Goal: Task Accomplishment & Management: Complete application form

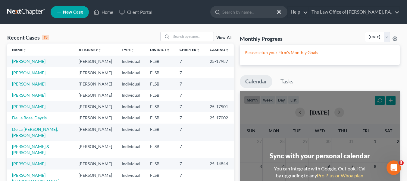
click at [75, 8] on link "New Case" at bounding box center [70, 12] width 38 height 12
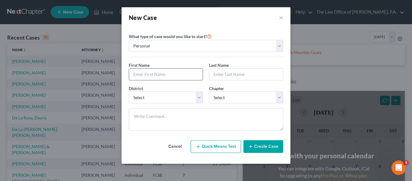
click at [166, 75] on input "text" at bounding box center [166, 73] width 74 height 11
type input "[PERSON_NAME]"
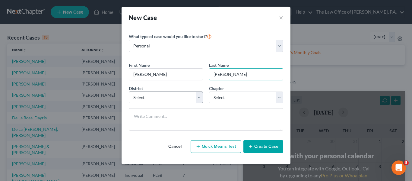
type input "[PERSON_NAME]"
click at [169, 98] on select "Select [US_STATE] - [GEOGRAPHIC_DATA] [US_STATE] - [GEOGRAPHIC_DATA][US_STATE] …" at bounding box center [166, 97] width 74 height 12
select select "17"
click at [129, 91] on select "Select Alabama - Middle Alabama - Northern Alabama - Southern Alaska Arizona Ar…" at bounding box center [166, 97] width 74 height 12
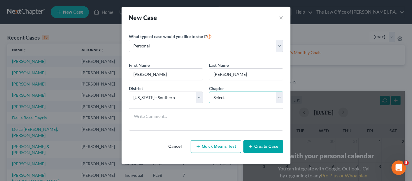
click at [222, 93] on select "Select 7 11 12 13" at bounding box center [246, 97] width 74 height 12
select select "0"
click at [209, 91] on select "Select 7 11 12 13" at bounding box center [246, 97] width 74 height 12
click at [257, 145] on button "Create Case" at bounding box center [263, 146] width 40 height 13
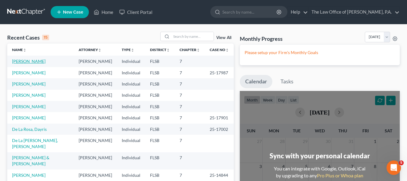
drag, startPoint x: 34, startPoint y: 59, endPoint x: 34, endPoint y: 18, distance: 41.0
click at [34, 59] on link "[PERSON_NAME]" at bounding box center [28, 60] width 33 height 5
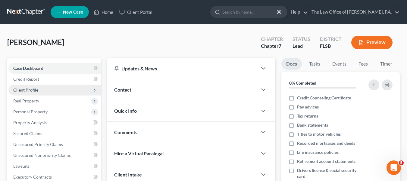
click at [63, 87] on span "Client Profile" at bounding box center [54, 89] width 93 height 11
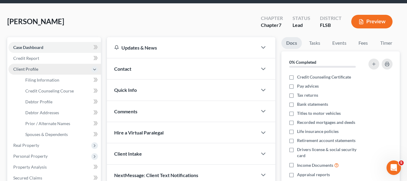
scroll to position [30, 0]
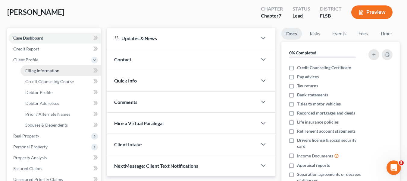
click at [61, 72] on link "Filing Information" at bounding box center [60, 70] width 80 height 11
select select "1"
select select "0"
select select "9"
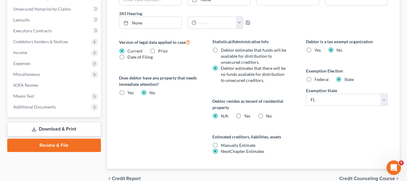
scroll to position [241, 0]
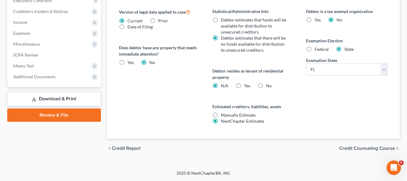
click at [378, 143] on div "chevron_left Credit Report Credit Counseling Course chevron_right" at bounding box center [253, 147] width 293 height 19
click at [379, 147] on span "Credit Counseling Course" at bounding box center [367, 148] width 56 height 5
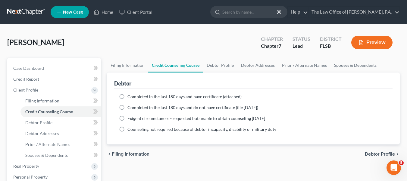
click at [128, 106] on label "Completed in the last 180 days and do not have certificate (file within 14 days)" at bounding box center [193, 107] width 131 height 6
click at [130, 106] on input "Completed in the last 180 days and do not have certificate (file within 14 days)" at bounding box center [132, 106] width 4 height 4
radio input "true"
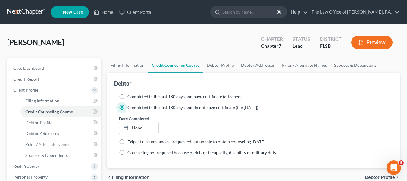
scroll to position [30, 0]
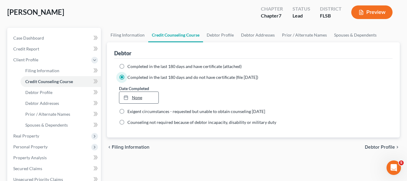
click at [132, 96] on link "None" at bounding box center [138, 97] width 39 height 11
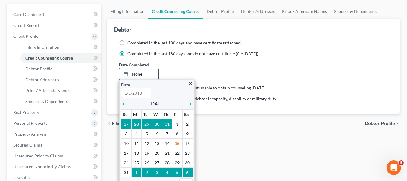
scroll to position [60, 0]
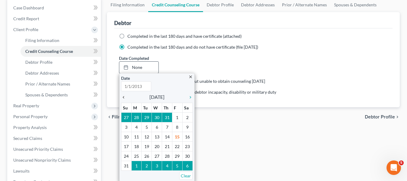
click at [126, 95] on icon "chevron_left" at bounding box center [125, 97] width 8 height 5
type input "8/15/2025"
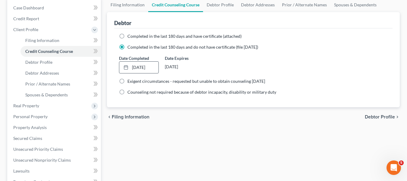
click at [244, 138] on div "Filing Information Credit Counseling Course Debtor Profile Debtor Addresses Pri…" at bounding box center [253, 150] width 299 height 305
click at [391, 119] on span "Debtor Profile" at bounding box center [380, 116] width 30 height 5
select select "0"
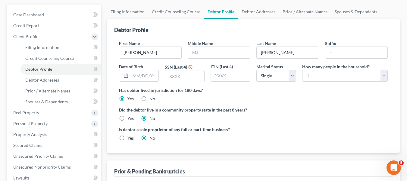
scroll to position [60, 0]
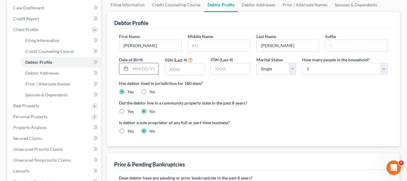
click at [145, 68] on input "text" at bounding box center [145, 68] width 28 height 11
type input "08/10/1971"
click at [178, 68] on input "text" at bounding box center [184, 68] width 39 height 11
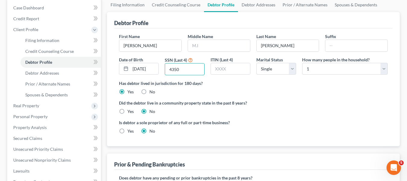
type input "4350"
click at [355, 113] on div "Did the debtor live in a community property state in the past 8 years? Yes No" at bounding box center [253, 106] width 269 height 15
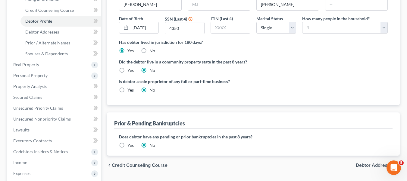
scroll to position [90, 0]
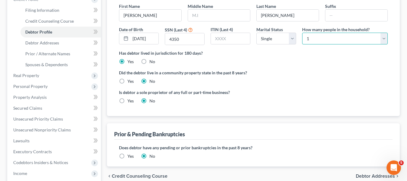
click at [321, 42] on select "Select 1 2 3 4 5 6 7 8 9 10 11 12 13 14 15 16 17 18 19 20" at bounding box center [345, 39] width 86 height 12
select select "1"
click at [302, 33] on select "Select 1 2 3 4 5 6 7 8 9 10 11 12 13 14 15 16 17 18 19 20" at bounding box center [345, 39] width 86 height 12
click at [310, 64] on div "Has debtor lived in jurisdiction for 180 days? Yes No Debtor must reside in jur…" at bounding box center [253, 57] width 269 height 15
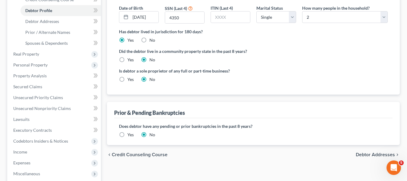
scroll to position [121, 0]
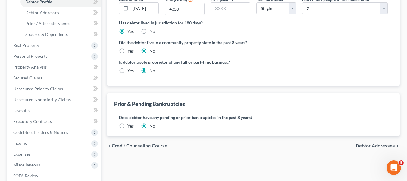
click at [394, 145] on span "Debtor Addresses" at bounding box center [375, 145] width 39 height 5
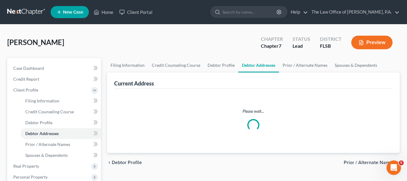
select select "0"
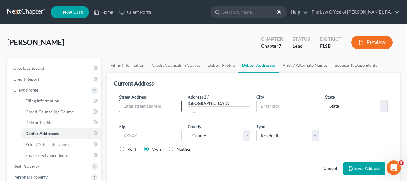
click at [143, 102] on input "text" at bounding box center [150, 105] width 62 height 11
click at [158, 101] on input "7020" at bounding box center [150, 105] width 62 height 11
type input "7020 W 35 Avenue"
type input "#"
type input "114"
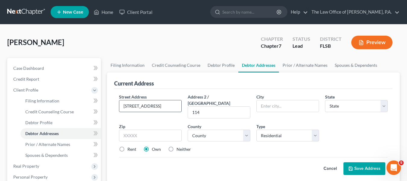
drag, startPoint x: 163, startPoint y: 107, endPoint x: 148, endPoint y: 107, distance: 14.8
click at [148, 107] on input "7020 W 35 Avenue" at bounding box center [150, 105] width 62 height 11
type input "7020 W 35 AVE"
click at [153, 129] on input "text" at bounding box center [150, 135] width 63 height 12
type input "33018"
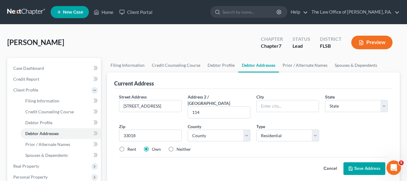
click at [229, 157] on div "Cancel Save Address" at bounding box center [253, 166] width 269 height 18
type input "Hialeah"
select select "9"
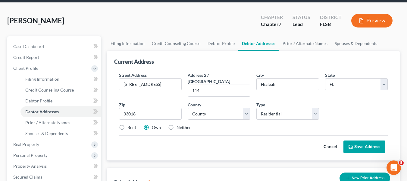
scroll to position [30, 0]
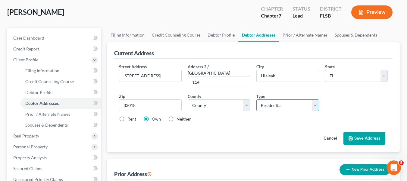
click at [289, 102] on select "Select Residential Mailing Rental Business" at bounding box center [288, 105] width 63 height 12
click at [257, 99] on select "Select Residential Mailing Rental Business" at bounding box center [288, 105] width 63 height 12
click at [362, 135] on button "Save Address" at bounding box center [365, 138] width 42 height 13
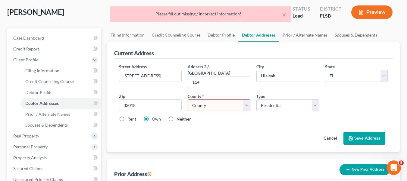
click at [201, 100] on select "County Alachua County Baker County Bay County Bradford County Brevard County Br…" at bounding box center [219, 105] width 63 height 12
select select "42"
click at [188, 99] on select "County Alachua County Baker County Bay County Bradford County Brevard County Br…" at bounding box center [219, 105] width 63 height 12
click at [362, 132] on button "Save Address" at bounding box center [365, 138] width 42 height 13
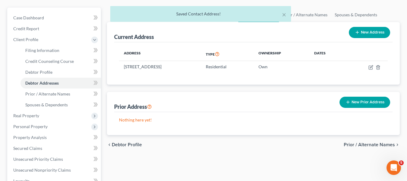
scroll to position [60, 0]
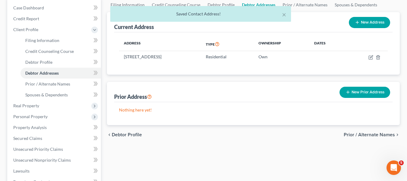
click at [359, 131] on div "chevron_left Debtor Profile Prior / Alternate Names chevron_right" at bounding box center [253, 134] width 293 height 19
click at [359, 133] on span "Prior / Alternate Names" at bounding box center [369, 134] width 51 height 5
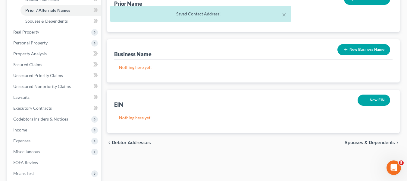
scroll to position [205, 0]
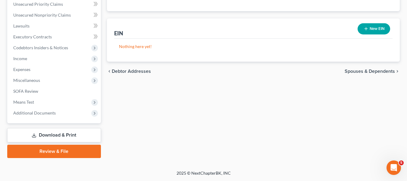
click at [372, 71] on span "Spouses & Dependents" at bounding box center [370, 71] width 50 height 5
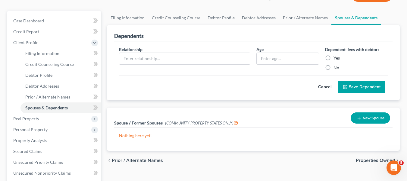
scroll to position [54, 0]
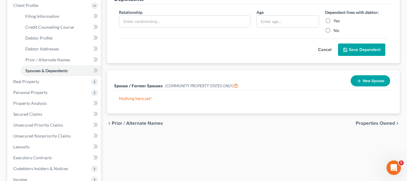
click at [357, 123] on span "Properties Owned" at bounding box center [375, 123] width 39 height 5
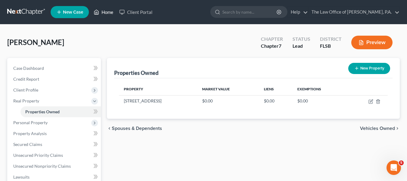
click at [107, 10] on link "Home" at bounding box center [104, 12] width 26 height 11
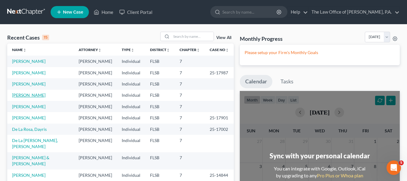
click at [31, 97] on link "[PERSON_NAME]" at bounding box center [28, 94] width 33 height 5
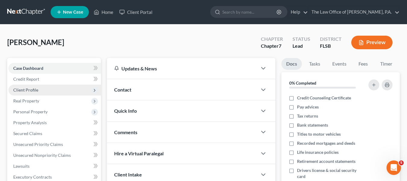
click at [30, 90] on span "Client Profile" at bounding box center [25, 89] width 25 height 5
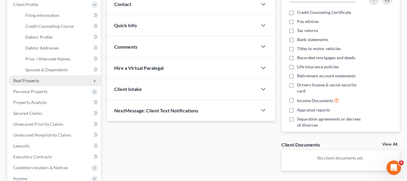
scroll to position [121, 0]
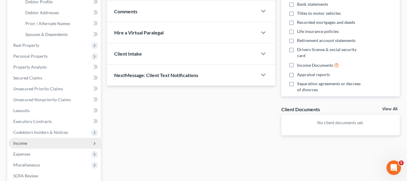
click at [37, 145] on span "Income" at bounding box center [54, 142] width 93 height 11
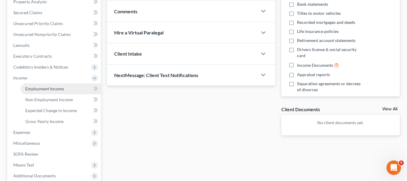
click at [41, 90] on span "Employment Income" at bounding box center [44, 88] width 39 height 5
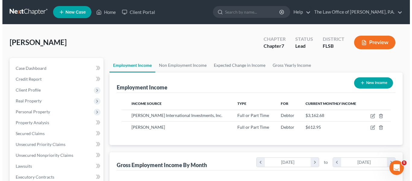
scroll to position [108, 164]
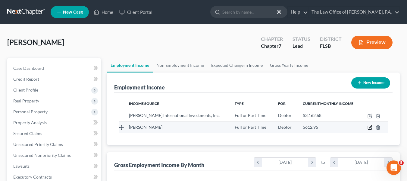
click at [369, 126] on icon "button" at bounding box center [370, 128] width 4 height 4
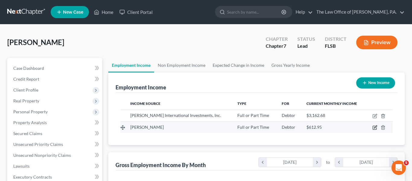
select select "0"
select select "2"
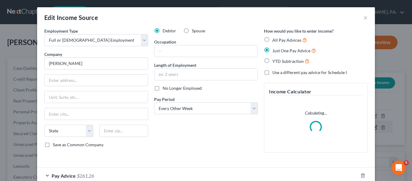
scroll to position [108, 166]
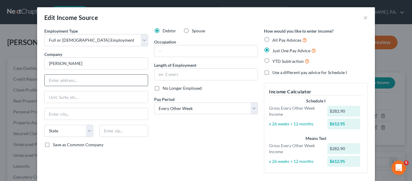
click at [97, 79] on input "text" at bounding box center [96, 79] width 103 height 11
paste input "11401 NW 12th S"
type input "11401 NW 12th S"
click at [65, 95] on input "text" at bounding box center [96, 96] width 103 height 11
click at [113, 128] on input "text" at bounding box center [123, 131] width 49 height 12
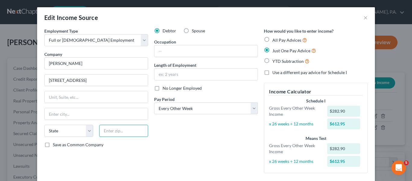
paste input "33172."
type input "33172."
click at [75, 128] on select "State [US_STATE] AK AR AZ CA CO CT DE DC [GEOGRAPHIC_DATA] [GEOGRAPHIC_DATA] GU…" at bounding box center [68, 131] width 49 height 12
select select "9"
click at [44, 125] on select "State [US_STATE] AK AR AZ CA CO CT DE DC [GEOGRAPHIC_DATA] [GEOGRAPHIC_DATA] GU…" at bounding box center [68, 131] width 49 height 12
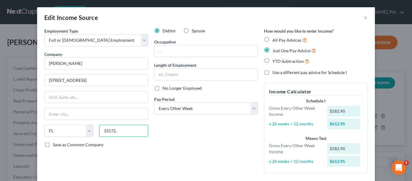
click at [122, 130] on input "33172." at bounding box center [123, 131] width 49 height 12
type input "33172"
click at [163, 164] on div "Debtor Spouse Occupation Length of Employment No Longer Employed Pay Period * S…" at bounding box center [206, 103] width 110 height 150
type input "[GEOGRAPHIC_DATA]"
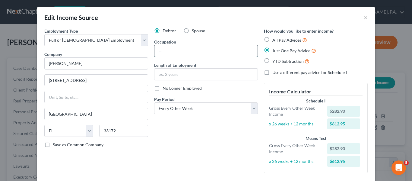
click at [160, 48] on input "text" at bounding box center [205, 50] width 103 height 11
type input "Sales Associates"
click at [179, 77] on input "text" at bounding box center [205, 73] width 103 height 11
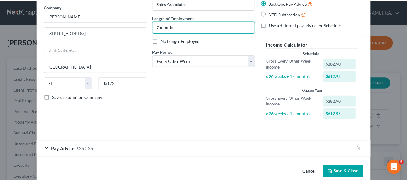
scroll to position [56, 0]
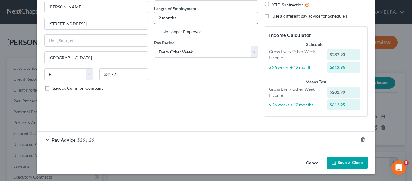
type input "2 months"
click at [338, 163] on button "Save & Close" at bounding box center [346, 162] width 41 height 13
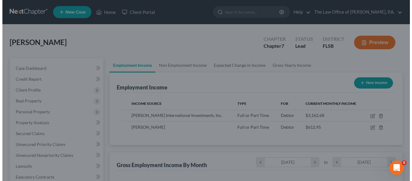
scroll to position [301353, 301297]
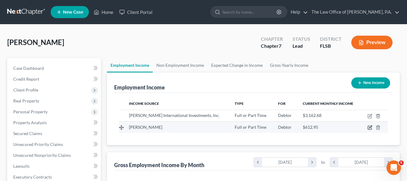
click at [371, 126] on icon "button" at bounding box center [370, 127] width 5 height 5
select select "0"
select select "9"
select select "2"
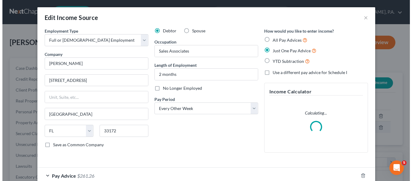
scroll to position [108, 166]
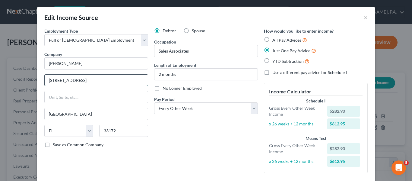
click at [109, 77] on input "11401 NW 12th S" at bounding box center [96, 79] width 103 height 11
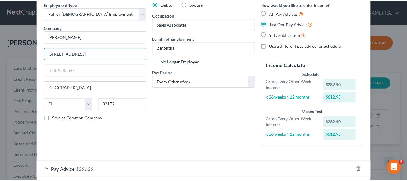
scroll to position [56, 0]
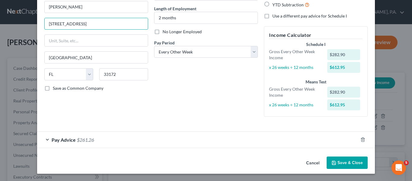
type input "11401 NW 12th Street"
click at [356, 166] on button "Save & Close" at bounding box center [346, 162] width 41 height 13
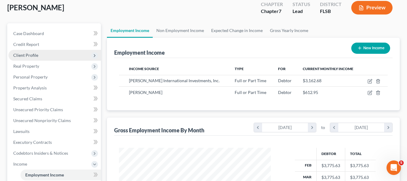
scroll to position [30, 0]
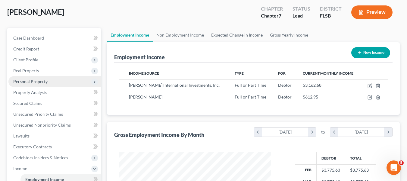
click at [48, 81] on span "Personal Property" at bounding box center [54, 81] width 93 height 11
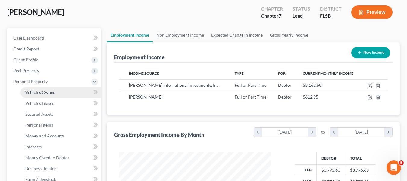
click at [48, 88] on link "Vehicles Owned" at bounding box center [60, 92] width 80 height 11
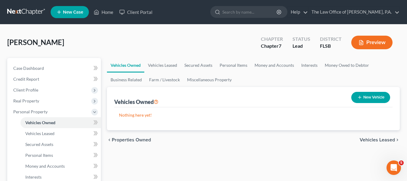
click at [377, 98] on button "New Vehicle" at bounding box center [371, 97] width 39 height 11
select select "0"
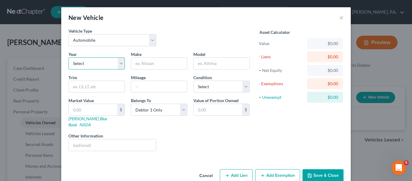
click at [91, 63] on select "Select 2026 2025 2024 2023 2022 2021 2020 2019 2018 2017 2016 2015 2014 2013 20…" at bounding box center [96, 63] width 56 height 12
select select "15"
click at [68, 57] on select "Select 2026 2025 2024 2023 2022 2021 2020 2019 2018 2017 2016 2015 2014 2013 20…" at bounding box center [96, 63] width 56 height 12
click at [159, 66] on input "text" at bounding box center [159, 63] width 56 height 11
type input "Ford"
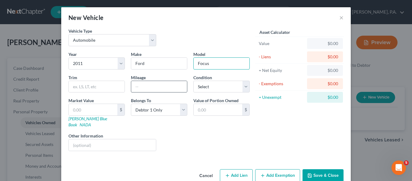
type input "Focus"
click at [148, 86] on input "text" at bounding box center [159, 86] width 56 height 11
type input "147000"
click at [218, 83] on select "Select Excellent Very Good Good Fair Poor" at bounding box center [221, 86] width 56 height 12
select select "3"
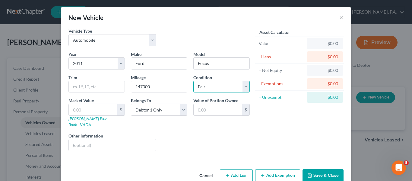
click at [193, 80] on select "Select Excellent Very Good Good Fair Poor" at bounding box center [221, 86] width 56 height 12
click at [99, 112] on input "text" at bounding box center [93, 109] width 49 height 11
paste input "1,900"
type input "1,900"
type input "1,900.00"
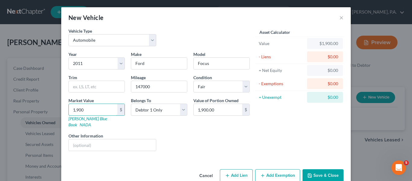
type input "1,900"
click at [188, 125] on div "Year Select 2026 2025 2024 2023 2022 2021 2020 2019 2018 2017 2016 2015 2014 20…" at bounding box center [158, 103] width 187 height 105
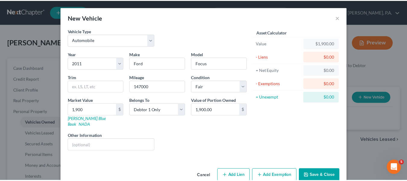
scroll to position [7, 0]
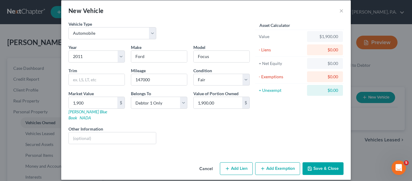
click at [330, 164] on button "Save & Close" at bounding box center [322, 168] width 41 height 13
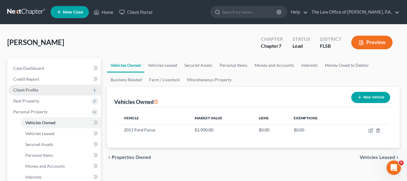
click at [31, 87] on span "Client Profile" at bounding box center [25, 89] width 25 height 5
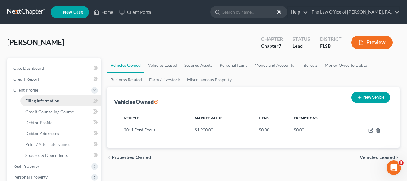
click at [34, 98] on span "Filing Information" at bounding box center [42, 100] width 34 height 5
select select "1"
select select "0"
select select "17"
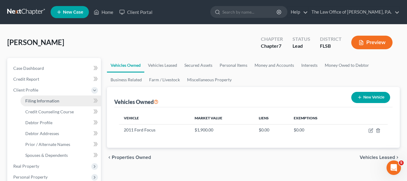
select select "0"
select select "9"
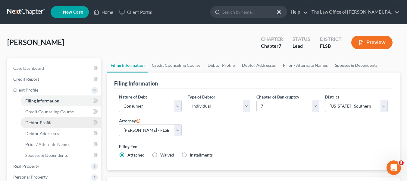
click at [55, 124] on link "Debtor Profile" at bounding box center [60, 122] width 80 height 11
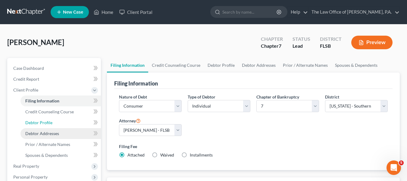
select select "0"
select select "1"
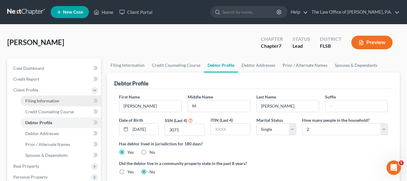
click at [39, 99] on span "Filing Information" at bounding box center [42, 100] width 34 height 5
select select "1"
select select "0"
select select "17"
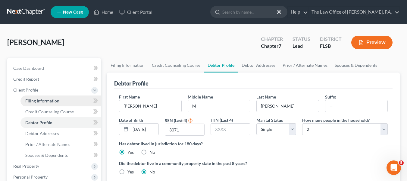
select select "0"
select select "9"
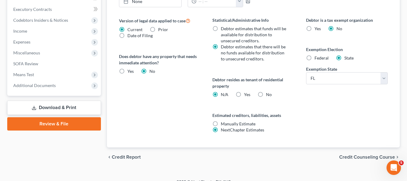
scroll to position [241, 0]
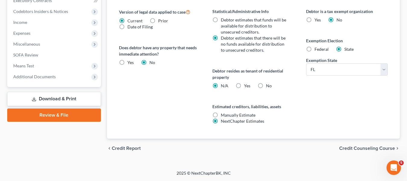
click at [365, 148] on span "Credit Counseling Course" at bounding box center [367, 148] width 56 height 5
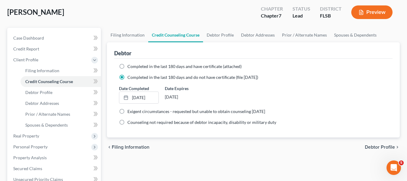
scroll to position [60, 0]
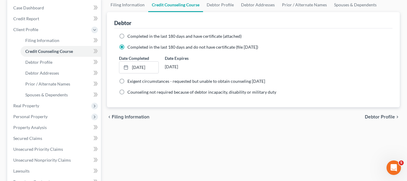
click at [374, 118] on span "Debtor Profile" at bounding box center [380, 116] width 30 height 5
select select "0"
select select "1"
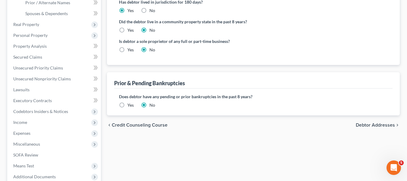
scroll to position [151, 0]
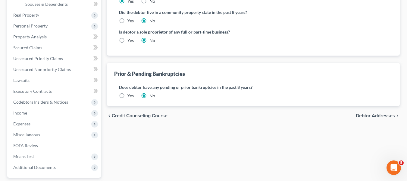
click at [377, 116] on span "Debtor Addresses" at bounding box center [375, 115] width 39 height 5
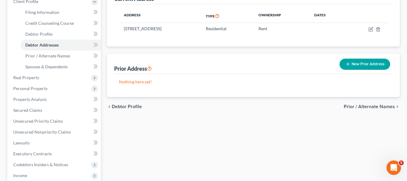
scroll to position [90, 0]
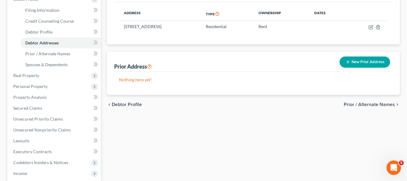
click at [376, 106] on span "Prior / Alternate Names" at bounding box center [369, 104] width 51 height 5
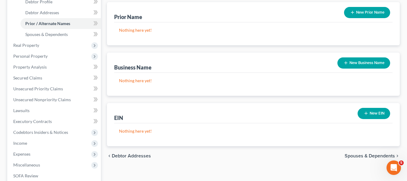
click at [364, 154] on span "Spouses & Dependents" at bounding box center [370, 155] width 50 height 5
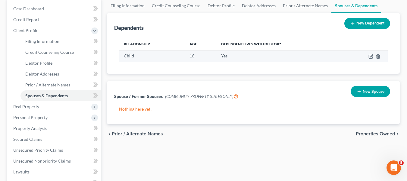
scroll to position [60, 0]
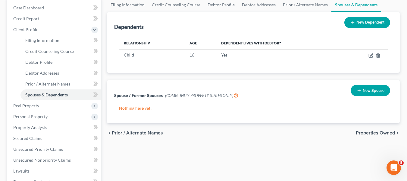
click at [373, 131] on span "Properties Owned" at bounding box center [375, 132] width 39 height 5
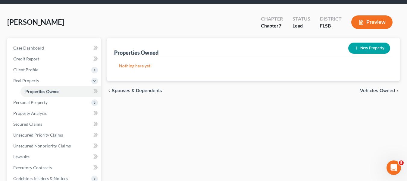
scroll to position [30, 0]
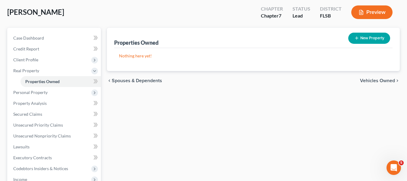
click at [374, 80] on span "Vehicles Owned" at bounding box center [377, 80] width 35 height 5
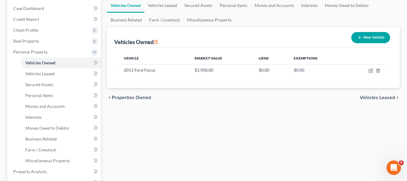
scroll to position [60, 0]
click at [376, 96] on span "Vehicles Leased" at bounding box center [377, 96] width 35 height 5
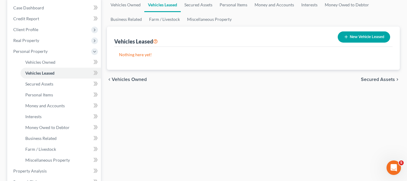
click at [382, 80] on span "Secured Assets" at bounding box center [378, 79] width 34 height 5
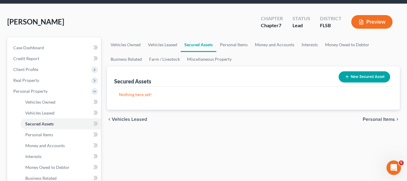
scroll to position [30, 0]
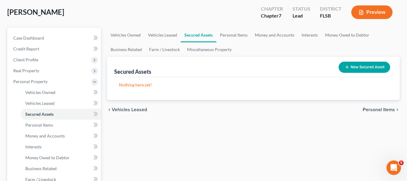
click at [381, 107] on div "chevron_left Vehicles Leased Personal Items chevron_right" at bounding box center [253, 109] width 293 height 19
click at [381, 108] on span "Personal Items" at bounding box center [379, 109] width 32 height 5
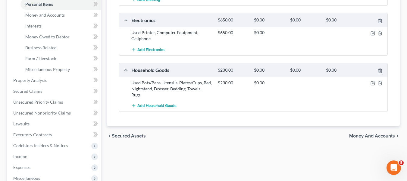
click at [377, 133] on span "Money and Accounts" at bounding box center [372, 135] width 46 height 5
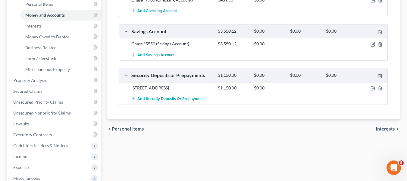
click at [385, 128] on span "Interests" at bounding box center [385, 128] width 19 height 5
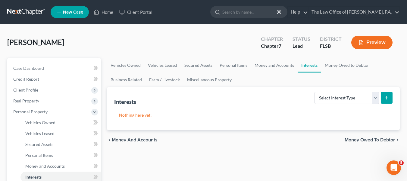
click at [383, 140] on span "Money Owed to Debtor" at bounding box center [370, 139] width 50 height 5
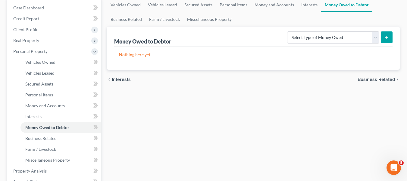
click at [378, 80] on span "Business Related" at bounding box center [376, 79] width 37 height 5
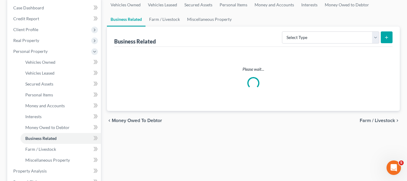
click at [381, 121] on span "Farm / Livestock" at bounding box center [377, 120] width 35 height 5
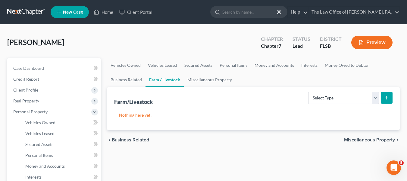
click at [377, 140] on span "Miscellaneous Property" at bounding box center [369, 139] width 51 height 5
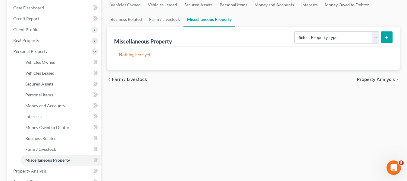
click at [380, 80] on span "Property Analysis" at bounding box center [376, 79] width 38 height 5
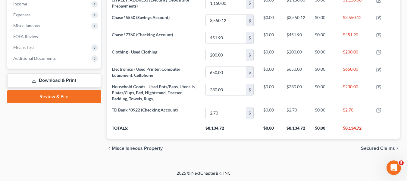
click at [378, 149] on span "Secured Claims" at bounding box center [378, 148] width 34 height 5
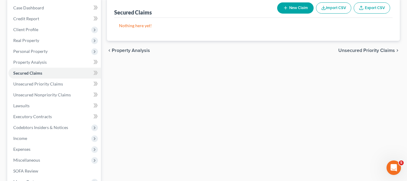
click at [368, 53] on span "Unsecured Priority Claims" at bounding box center [367, 50] width 57 height 5
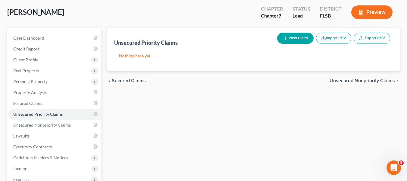
click at [364, 78] on span "Unsecured Nonpriority Claims" at bounding box center [362, 80] width 65 height 5
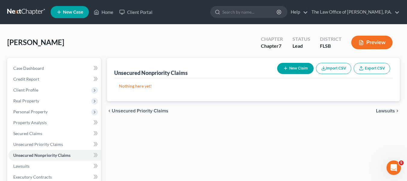
click at [384, 113] on span "Lawsuits" at bounding box center [385, 110] width 19 height 5
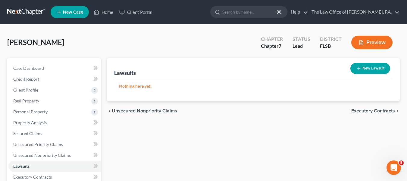
click at [385, 109] on span "Executory Contracts" at bounding box center [374, 110] width 44 height 5
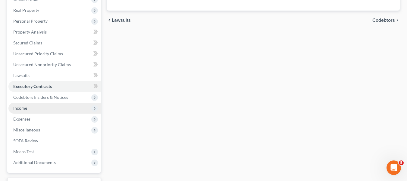
click at [35, 112] on span "Income" at bounding box center [54, 107] width 93 height 11
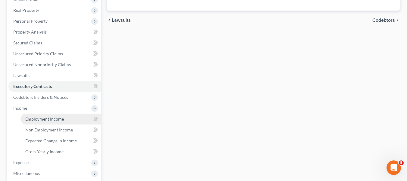
click at [34, 120] on span "Employment Income" at bounding box center [44, 118] width 39 height 5
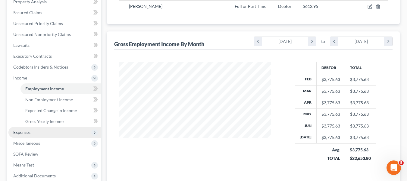
click at [30, 134] on span "Expenses" at bounding box center [21, 131] width 17 height 5
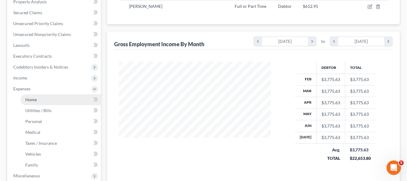
click at [35, 102] on link "Home" at bounding box center [60, 99] width 80 height 11
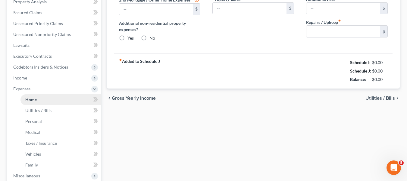
type input "2,300.00"
type input "0.00"
radio input "true"
type input "0.00"
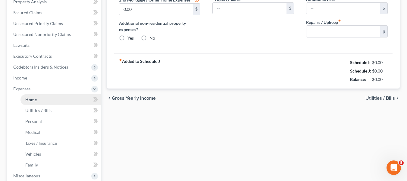
type input "0.00"
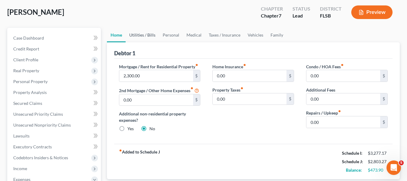
click at [149, 36] on link "Utilities / Bills" at bounding box center [142, 35] width 33 height 14
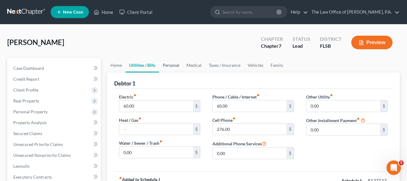
click at [171, 64] on link "Personal" at bounding box center [171, 65] width 24 height 14
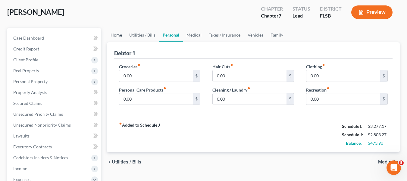
click at [113, 36] on link "Home" at bounding box center [116, 35] width 19 height 14
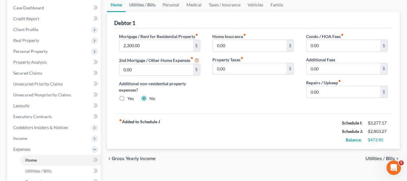
click at [148, 6] on link "Utilities / Bills" at bounding box center [142, 5] width 33 height 14
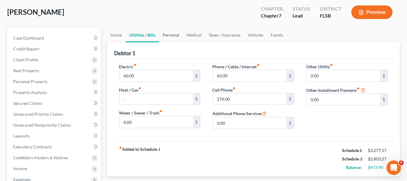
click at [167, 36] on link "Personal" at bounding box center [171, 35] width 24 height 14
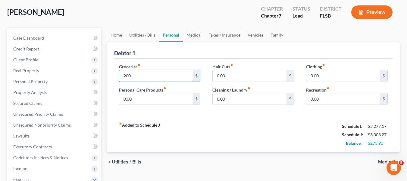
type input "200"
drag, startPoint x: 202, startPoint y: 120, endPoint x: 289, endPoint y: 113, distance: 87.4
click at [202, 120] on div "fiber_manual_record Added to Schedule J Schedule I: $3,277.17 Schedule J: $3,00…" at bounding box center [253, 134] width 279 height 35
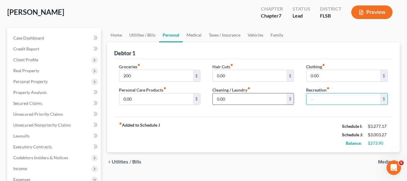
drag, startPoint x: 357, startPoint y: 99, endPoint x: 286, endPoint y: 99, distance: 70.8
click at [289, 100] on div "Groceries fiber_manual_record 200 $ Personal Care Products fiber_manual_record …" at bounding box center [253, 86] width 281 height 46
type input "50"
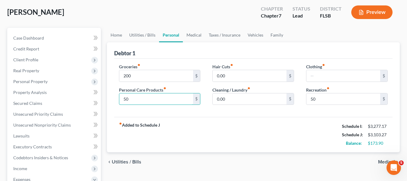
type input "50"
click at [275, 154] on div "chevron_left Utilities / Bills Medical chevron_right" at bounding box center [253, 161] width 293 height 19
click at [187, 33] on link "Medical" at bounding box center [194, 35] width 22 height 14
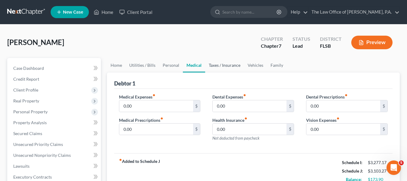
click at [216, 66] on link "Taxes / Insurance" at bounding box center [224, 65] width 39 height 14
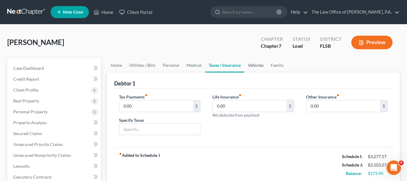
click at [254, 67] on link "Vehicles" at bounding box center [255, 65] width 23 height 14
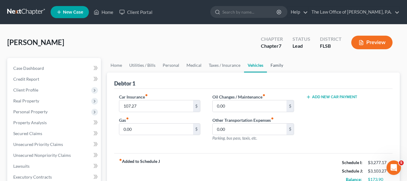
click at [274, 68] on link "Family" at bounding box center [277, 65] width 20 height 14
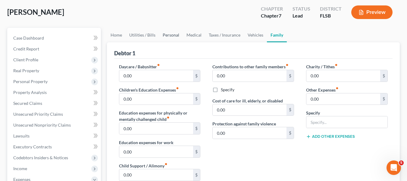
click at [174, 36] on link "Personal" at bounding box center [171, 35] width 24 height 14
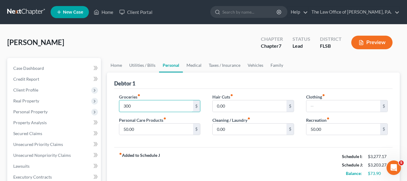
type input "300"
click at [216, 145] on div "Groceries fiber_manual_record 300 $ Personal Care Products fiber_manual_record …" at bounding box center [253, 118] width 279 height 58
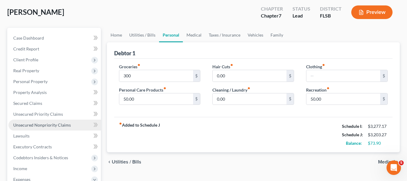
click at [54, 125] on span "Unsecured Nonpriority Claims" at bounding box center [42, 124] width 58 height 5
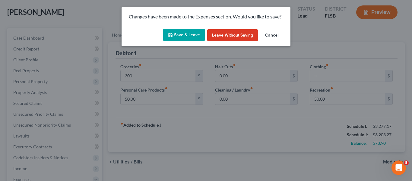
click at [183, 35] on button "Save & Leave" at bounding box center [184, 35] width 42 height 13
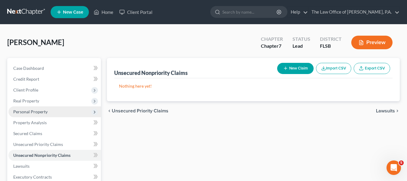
scroll to position [30, 0]
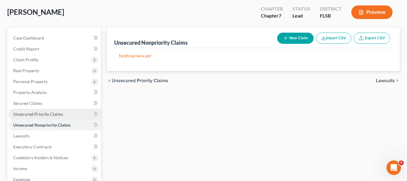
click at [56, 116] on span "Unsecured Priority Claims" at bounding box center [38, 113] width 50 height 5
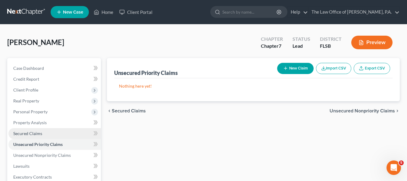
click at [31, 133] on span "Secured Claims" at bounding box center [27, 133] width 29 height 5
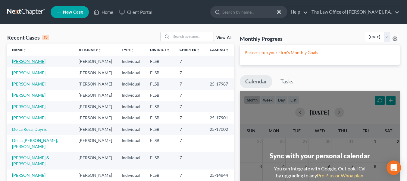
click at [34, 61] on link "[PERSON_NAME]" at bounding box center [28, 60] width 33 height 5
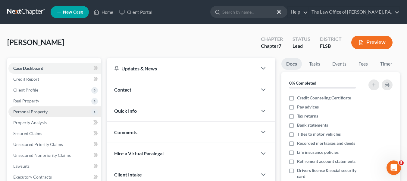
scroll to position [60, 0]
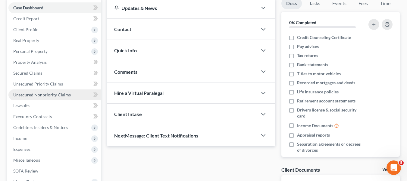
click at [38, 99] on link "Unsecured Nonpriority Claims" at bounding box center [54, 94] width 93 height 11
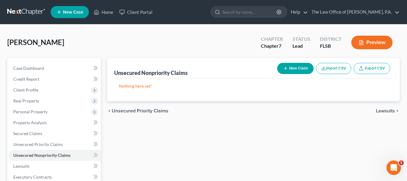
click at [293, 68] on button "New Claim" at bounding box center [295, 68] width 36 height 11
select select "0"
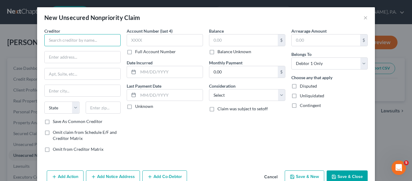
click at [113, 36] on input "text" at bounding box center [82, 40] width 76 height 12
drag, startPoint x: 78, startPoint y: 41, endPoint x: 10, endPoint y: 41, distance: 68.1
click at [10, 41] on div "New Unsecured Nonpriority Claim × Creditor * TD Bank State [US_STATE] AK AR AZ …" at bounding box center [206, 90] width 412 height 181
paste input ", N.A"
type input "TD Bank, N.A"
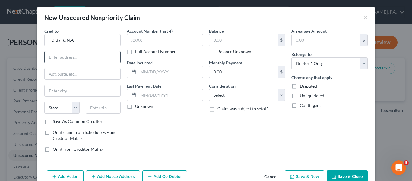
click at [81, 61] on input "text" at bounding box center [83, 56] width 76 height 11
paste input "[STREET_ADDRESS]"
type input "[STREET_ADDRESS]"
click at [109, 114] on div "State [US_STATE] AK AR AZ CA CO CT DE DC [GEOGRAPHIC_DATA] [GEOGRAPHIC_DATA] GU…" at bounding box center [82, 109] width 82 height 17
click at [109, 112] on input "text" at bounding box center [103, 107] width 35 height 12
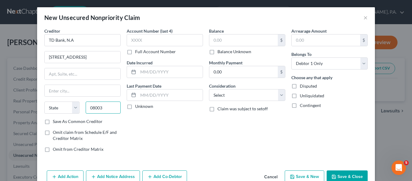
type input "08003"
click at [130, 137] on div "Account Number (last 4) Full Account Number Date Incurred Last Payment Date Unk…" at bounding box center [165, 92] width 82 height 129
type input "[GEOGRAPHIC_DATA]"
select select "33"
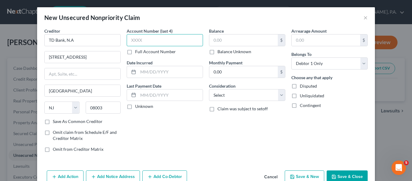
click at [153, 42] on input "text" at bounding box center [165, 40] width 76 height 12
click at [219, 40] on input "text" at bounding box center [243, 39] width 68 height 11
type input "2,993"
click at [185, 41] on input "text" at bounding box center [165, 40] width 76 height 12
paste input "9085"
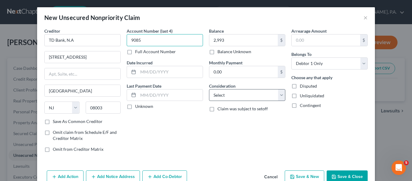
type input "9085"
click at [230, 96] on select "Select Cable / Satellite Services Collection Agency Credit Card Debt Debt Couns…" at bounding box center [247, 95] width 76 height 12
select select "2"
click at [209, 89] on select "Select Cable / Satellite Services Collection Agency Credit Card Debt Debt Couns…" at bounding box center [247, 95] width 76 height 12
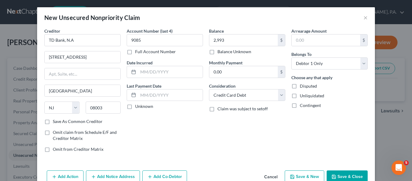
click at [186, 117] on div "Account Number (last 4) 9085 Full Account Number Date Incurred Last Payment Dat…" at bounding box center [165, 92] width 82 height 129
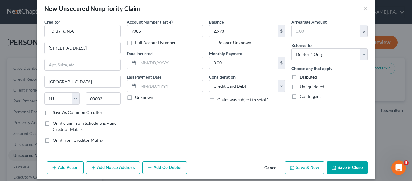
scroll to position [14, 0]
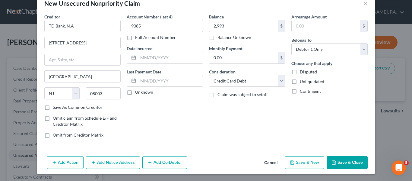
click at [53, 108] on label "Save As Common Creditor" at bounding box center [78, 107] width 50 height 6
click at [55, 108] on input "Save As Common Creditor" at bounding box center [57, 106] width 4 height 4
checkbox input "true"
click at [299, 161] on button "Save & New" at bounding box center [304, 162] width 39 height 13
select select "0"
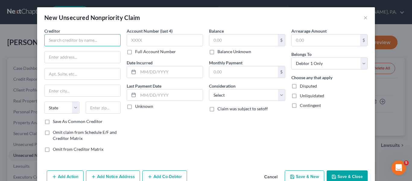
click at [87, 43] on input "text" at bounding box center [82, 40] width 76 height 12
paste input "Jpmcb"
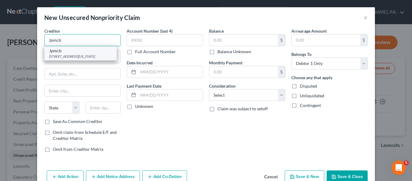
type input "Jpmcb"
click at [70, 56] on div "[STREET_ADDRESS][US_STATE]" at bounding box center [80, 56] width 63 height 5
type input "[STREET_ADDRESS][US_STATE]"
type input "Monroe"
select select "19"
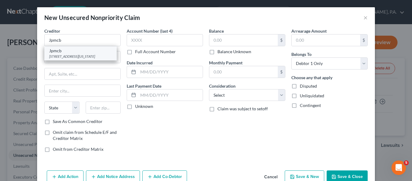
type input "71203"
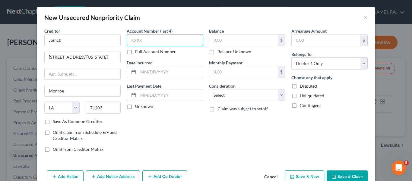
click at [167, 37] on input "text" at bounding box center [165, 40] width 76 height 12
click at [224, 36] on input "text" at bounding box center [243, 39] width 68 height 11
paste input "1,801"
type input "1,801"
click at [148, 42] on input "text" at bounding box center [165, 40] width 76 height 12
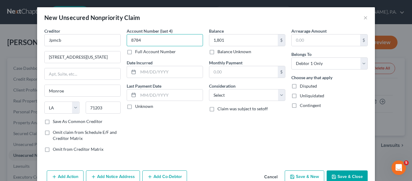
type input "8784"
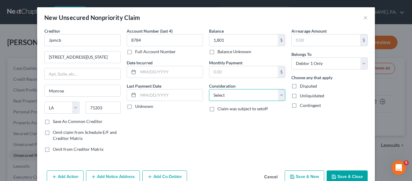
click at [247, 93] on select "Select Cable / Satellite Services Collection Agency Credit Card Debt Debt Couns…" at bounding box center [247, 95] width 76 height 12
select select "2"
click at [209, 89] on select "Select Cable / Satellite Services Collection Agency Credit Card Debt Debt Couns…" at bounding box center [247, 95] width 76 height 12
click at [197, 109] on div "Unknown" at bounding box center [165, 106] width 76 height 6
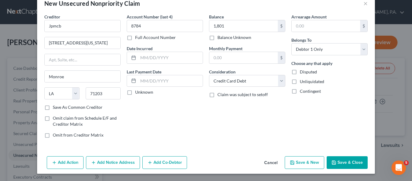
click at [298, 159] on button "Save & New" at bounding box center [304, 162] width 39 height 13
select select "0"
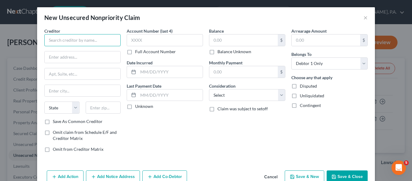
click at [102, 38] on input "text" at bounding box center [82, 40] width 76 height 12
click at [102, 40] on input "capital one" at bounding box center [82, 40] width 76 height 12
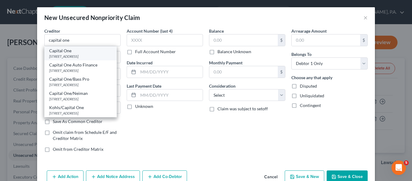
click at [90, 56] on div "[STREET_ADDRESS]" at bounding box center [80, 56] width 63 height 5
type input "Capital One"
type input "PO Box 30285"
type input "[GEOGRAPHIC_DATA]"
select select "46"
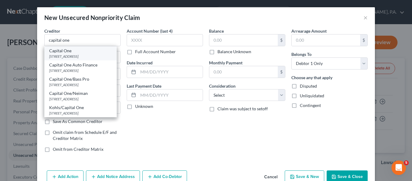
type input "84130"
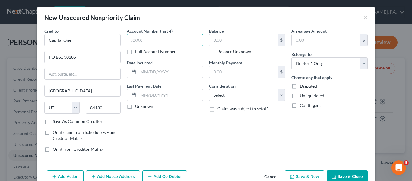
click at [177, 40] on input "text" at bounding box center [165, 40] width 76 height 12
click at [228, 40] on input "text" at bounding box center [243, 39] width 68 height 11
paste input "1,425"
type input "1,425"
click at [142, 40] on input "text" at bounding box center [165, 40] width 76 height 12
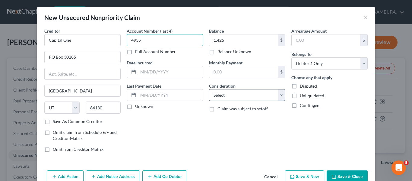
type input "4935"
drag, startPoint x: 232, startPoint y: 90, endPoint x: 232, endPoint y: 93, distance: 3.6
click at [232, 90] on select "Select Cable / Satellite Services Collection Agency Credit Card Debt Debt Couns…" at bounding box center [247, 95] width 76 height 12
select select "2"
click at [209, 89] on select "Select Cable / Satellite Services Collection Agency Credit Card Debt Debt Couns…" at bounding box center [247, 95] width 76 height 12
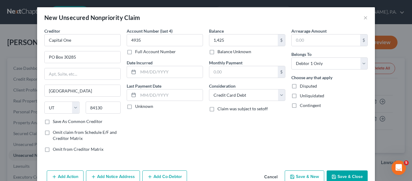
drag, startPoint x: 263, startPoint y: 120, endPoint x: 266, endPoint y: 121, distance: 4.2
click at [262, 120] on div "Balance 1,425.00 $ Balance Unknown Balance Undetermined 1,425 $ Balance Unknown…" at bounding box center [247, 92] width 82 height 129
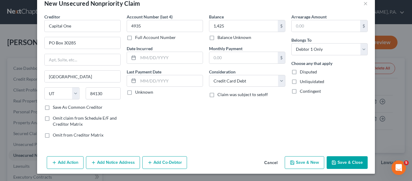
click at [343, 159] on button "Save & Close" at bounding box center [346, 162] width 41 height 13
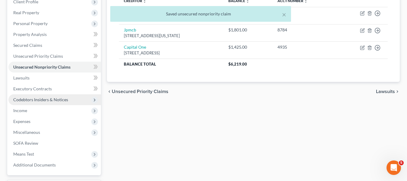
scroll to position [90, 0]
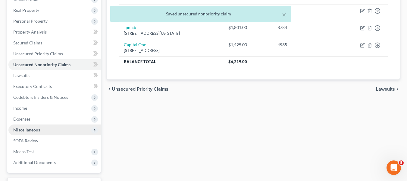
click at [36, 130] on span "Miscellaneous" at bounding box center [26, 129] width 27 height 5
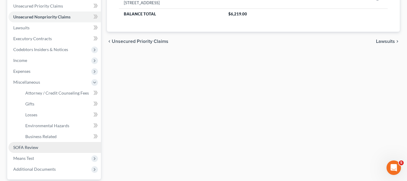
scroll to position [151, 0]
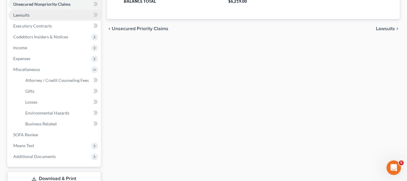
click at [27, 19] on link "Lawsuits" at bounding box center [54, 15] width 93 height 11
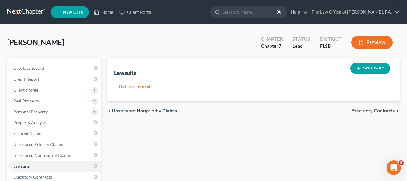
click at [355, 65] on button "New Lawsuit" at bounding box center [371, 68] width 40 height 11
select select "0"
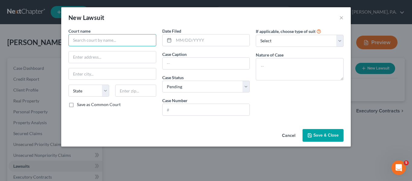
click at [129, 43] on input "text" at bounding box center [112, 40] width 88 height 12
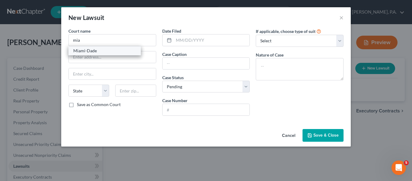
click at [112, 51] on div "Miami-Dade" at bounding box center [104, 51] width 63 height 6
type input "Miami-Dade"
type input "73 West [PERSON_NAME]"
type input "[GEOGRAPHIC_DATA]"
select select "9"
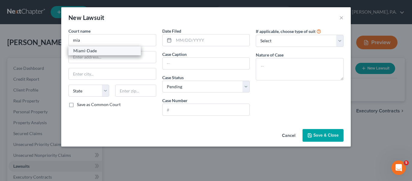
type input "33130"
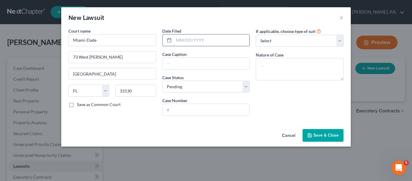
click at [200, 39] on input "text" at bounding box center [212, 39] width 76 height 11
paste input "[DATE]"
type input "[DATE]"
click at [167, 68] on input "text" at bounding box center [205, 63] width 87 height 11
paste input "STATE FARM MUTUAL AUTOMOBILE INSURANCE COMPANY VS [PERSON_NAME] [PERSON_NAME]"
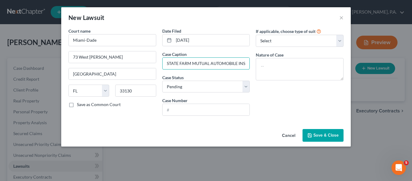
scroll to position [0, 102]
type input "STATE FARM MUTUAL AUTOMOBILE INSURANCE COMPANY VS [PERSON_NAME] [PERSON_NAME]"
click at [197, 78] on div "Case Status * Select Pending On Appeal Concluded" at bounding box center [206, 83] width 88 height 18
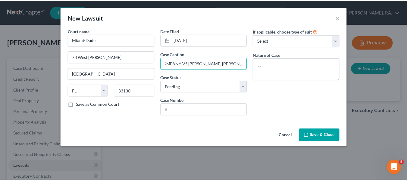
scroll to position [0, 0]
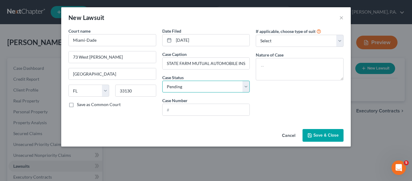
click at [197, 83] on select "Select Pending On Appeal Concluded" at bounding box center [206, 86] width 88 height 12
click at [162, 80] on select "Select Pending On Appeal Concluded" at bounding box center [206, 86] width 88 height 12
click at [263, 104] on div "If applicable, choose type of suit Select Repossession Garnishment Foreclosure …" at bounding box center [300, 74] width 94 height 93
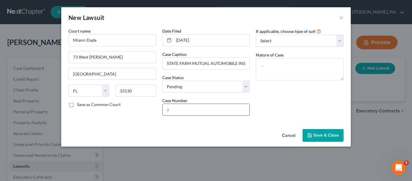
click at [175, 108] on input "text" at bounding box center [205, 109] width 87 height 11
paste input "2025-007423-CA-01"
type input "2025-007423-CA-01"
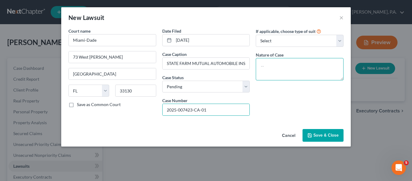
click at [273, 69] on textarea at bounding box center [300, 69] width 88 height 22
paste textarea "Contract & Indebtedness"
type textarea "Contract & Indebtedness"
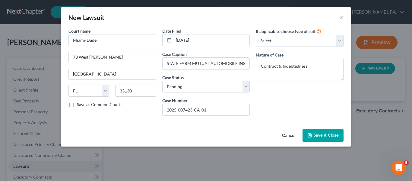
click at [321, 134] on span "Save & Close" at bounding box center [325, 134] width 25 height 5
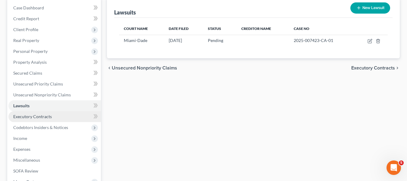
click at [57, 116] on link "Executory Contracts" at bounding box center [54, 116] width 93 height 11
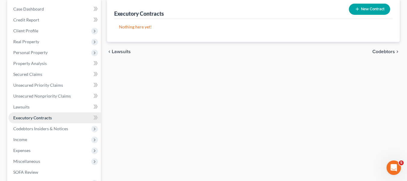
scroll to position [60, 0]
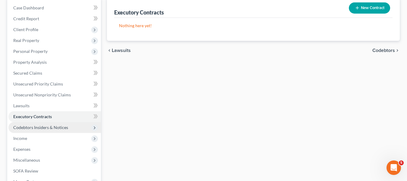
click at [49, 125] on span "Codebtors Insiders & Notices" at bounding box center [40, 127] width 55 height 5
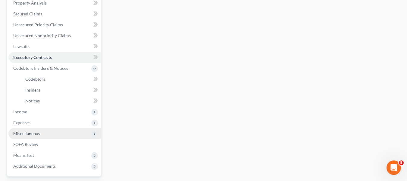
scroll to position [121, 0]
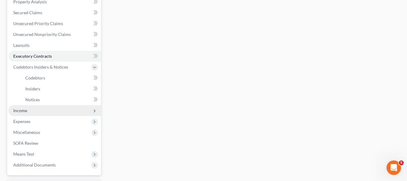
click at [31, 111] on span "Income" at bounding box center [54, 110] width 93 height 11
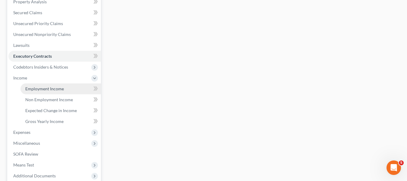
click at [46, 88] on span "Employment Income" at bounding box center [44, 88] width 39 height 5
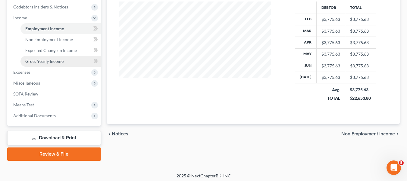
scroll to position [181, 0]
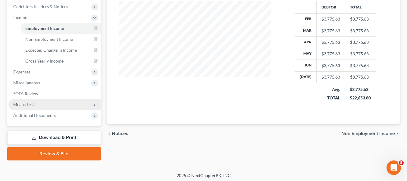
click at [35, 102] on span "Means Test" at bounding box center [54, 104] width 93 height 11
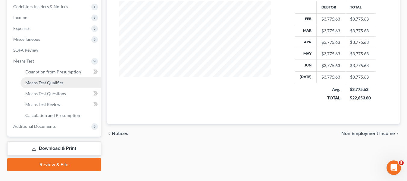
click at [51, 81] on span "Means Test Qualifier" at bounding box center [44, 82] width 38 height 5
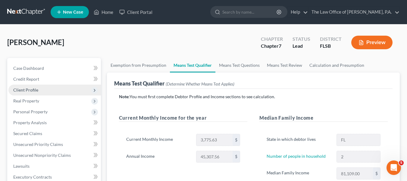
click at [25, 90] on span "Client Profile" at bounding box center [25, 89] width 25 height 5
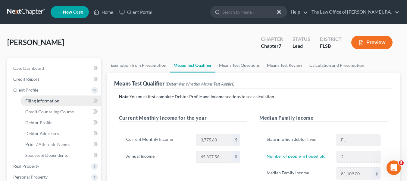
click at [44, 100] on span "Filing Information" at bounding box center [42, 100] width 34 height 5
select select "1"
select select "0"
select select "9"
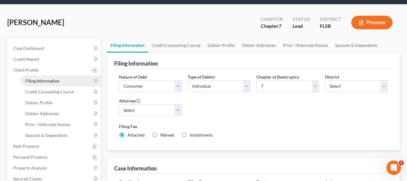
scroll to position [30, 0]
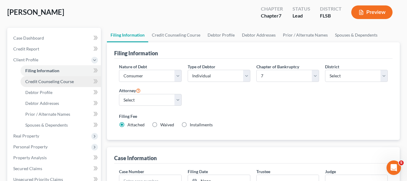
click at [46, 83] on span "Credit Counseling Course" at bounding box center [49, 81] width 49 height 5
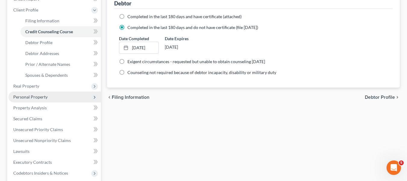
scroll to position [90, 0]
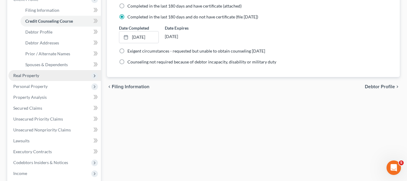
click at [33, 76] on span "Real Property" at bounding box center [26, 75] width 26 height 5
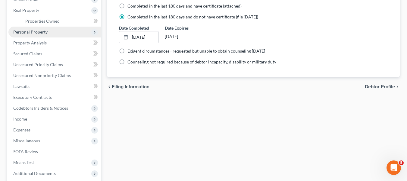
click at [36, 28] on span "Personal Property" at bounding box center [54, 32] width 93 height 11
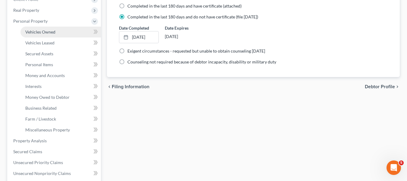
click at [43, 30] on span "Vehicles Owned" at bounding box center [40, 31] width 30 height 5
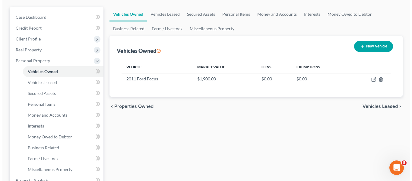
scroll to position [60, 0]
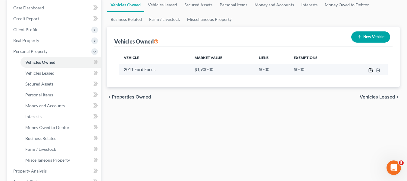
click at [369, 68] on icon "button" at bounding box center [371, 70] width 5 height 5
select select "0"
select select "15"
select select "3"
select select "0"
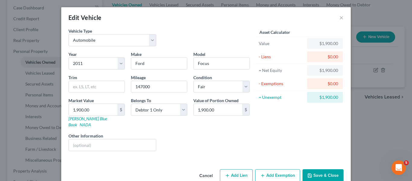
scroll to position [7, 0]
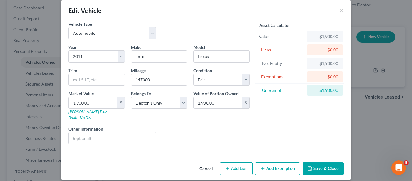
click at [276, 164] on button "Add Exemption" at bounding box center [277, 168] width 45 height 13
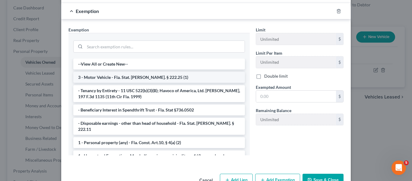
click at [112, 72] on li "3 - Motor Vehicle - Fla. Stat. [PERSON_NAME]. § 222.25 (1)" at bounding box center [159, 77] width 172 height 11
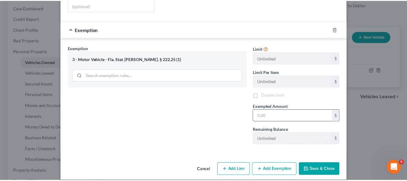
scroll to position [140, 0]
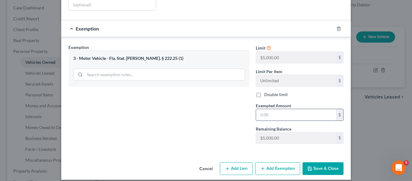
click at [291, 109] on input "text" at bounding box center [296, 114] width 80 height 11
type input "1,900"
click at [332, 162] on button "Save & Close" at bounding box center [322, 168] width 41 height 13
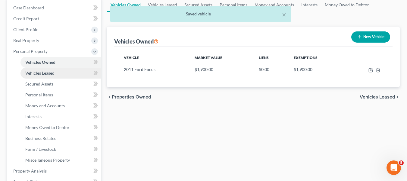
click at [43, 72] on span "Vehicles Leased" at bounding box center [39, 72] width 29 height 5
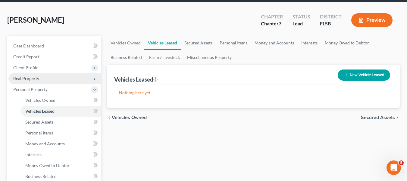
scroll to position [60, 0]
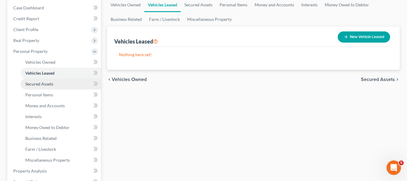
click at [47, 84] on span "Secured Assets" at bounding box center [39, 83] width 28 height 5
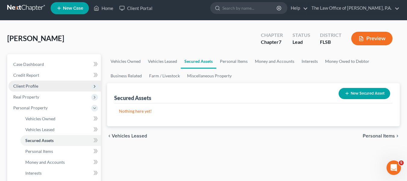
scroll to position [30, 0]
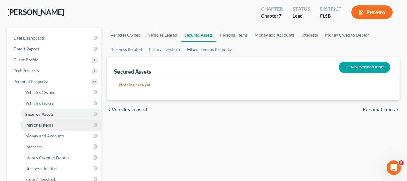
click at [46, 123] on span "Personal Items" at bounding box center [39, 124] width 28 height 5
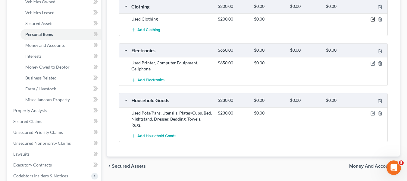
click at [373, 20] on icon "button" at bounding box center [373, 18] width 3 height 3
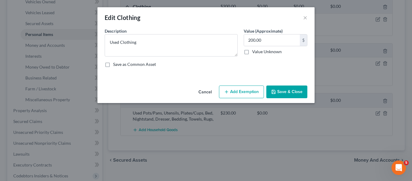
click at [237, 94] on button "Add Exemption" at bounding box center [241, 91] width 45 height 13
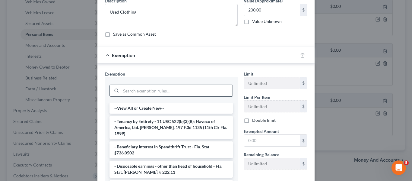
click at [145, 92] on input "search" at bounding box center [177, 90] width 112 height 11
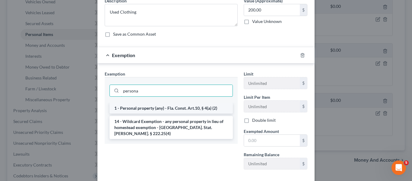
type input "persona"
click at [148, 105] on li "1 - Personal property (any) - Fla. Const. Art.10, § 4(a) (2)" at bounding box center [170, 107] width 123 height 11
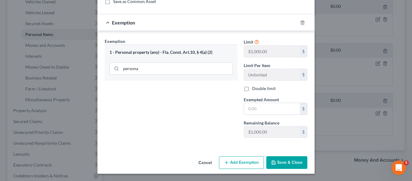
click at [286, 159] on button "Save & Close" at bounding box center [286, 162] width 41 height 13
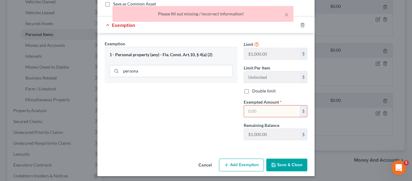
click at [256, 112] on input "text" at bounding box center [272, 110] width 56 height 11
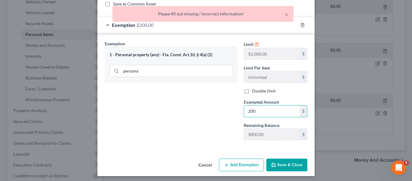
type input "200"
click at [280, 170] on button "Save & Close" at bounding box center [286, 164] width 41 height 13
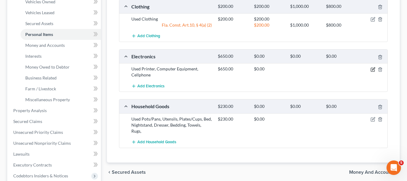
click at [372, 69] on icon "button" at bounding box center [373, 69] width 5 height 5
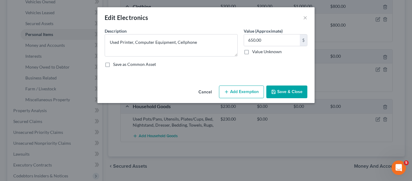
click at [236, 92] on button "Add Exemption" at bounding box center [241, 91] width 45 height 13
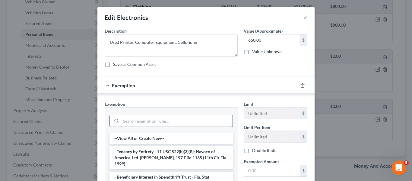
click at [139, 119] on input "search" at bounding box center [177, 120] width 112 height 11
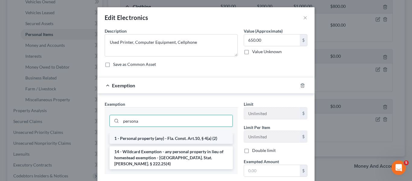
type input "persona"
click at [142, 135] on li "1 - Personal property (any) - Fla. Const. Art.10, § 4(a) (2)" at bounding box center [170, 138] width 123 height 11
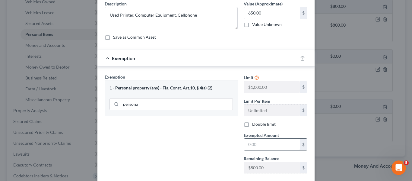
scroll to position [60, 0]
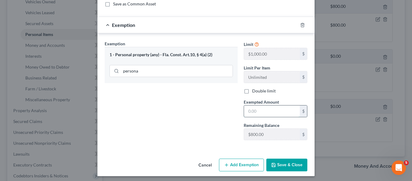
click at [271, 113] on input "text" at bounding box center [272, 110] width 56 height 11
type input "650"
click at [289, 158] on button "Save & Close" at bounding box center [286, 164] width 41 height 13
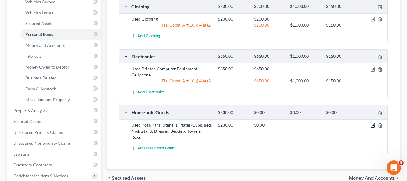
click at [373, 125] on icon "button" at bounding box center [373, 124] width 3 height 3
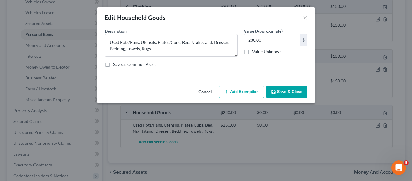
click at [236, 93] on button "Add Exemption" at bounding box center [241, 91] width 45 height 13
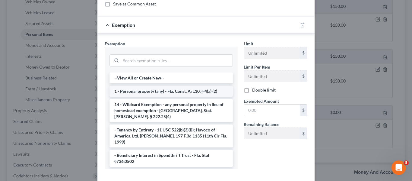
click at [139, 95] on li "1 - Personal property (any) - Fla. Const. Art.10, § 4(a) (2)" at bounding box center [170, 91] width 123 height 11
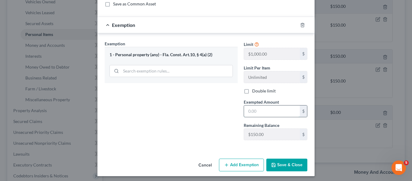
click at [255, 111] on input "text" at bounding box center [272, 110] width 56 height 11
type input "150"
click at [245, 164] on button "Add Exemption" at bounding box center [241, 164] width 45 height 13
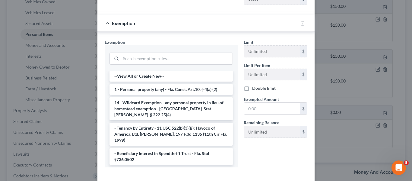
scroll to position [211, 0]
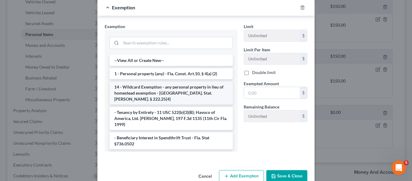
click at [144, 92] on li "14 - Wildcard Exemption - any personal property in lieu of homestead exemption …" at bounding box center [170, 92] width 123 height 23
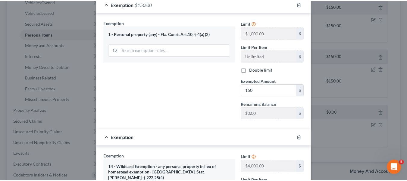
scroll to position [196, 0]
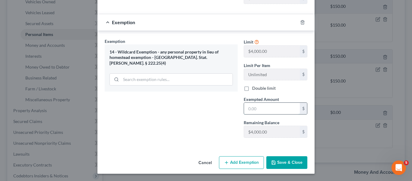
click at [246, 104] on input "text" at bounding box center [272, 107] width 56 height 11
type input "80"
click at [289, 158] on button "Save & Close" at bounding box center [286, 162] width 41 height 13
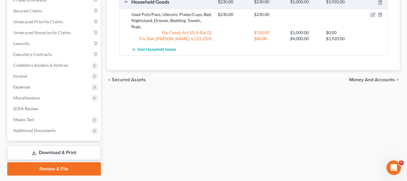
scroll to position [241, 0]
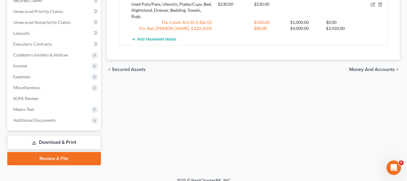
click at [374, 67] on span "Money and Accounts" at bounding box center [372, 69] width 46 height 5
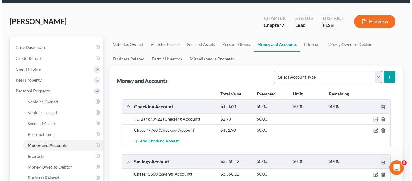
scroll to position [60, 0]
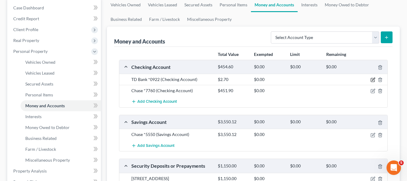
click at [373, 80] on icon "button" at bounding box center [373, 79] width 3 height 3
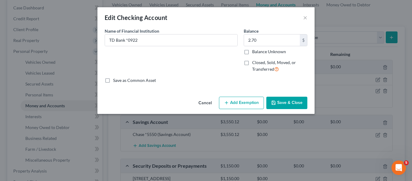
click at [233, 106] on button "Add Exemption" at bounding box center [241, 102] width 45 height 13
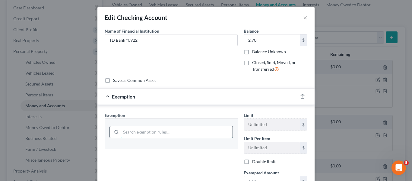
click at [168, 129] on input "search" at bounding box center [177, 131] width 112 height 11
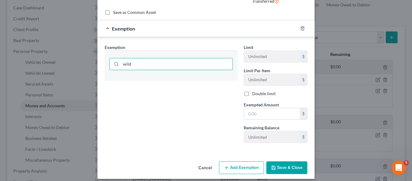
scroll to position [73, 0]
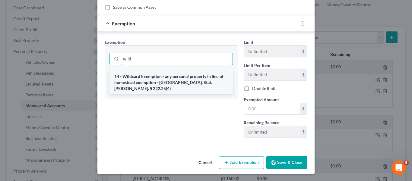
type input "wild"
click at [157, 78] on li "14 - Wildcard Exemption - any personal property in lieu of homestead exemption …" at bounding box center [170, 82] width 123 height 23
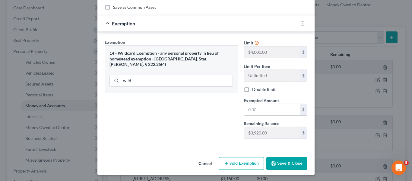
click at [269, 113] on input "text" at bounding box center [272, 109] width 56 height 11
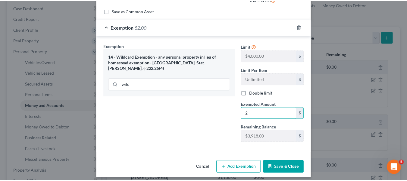
scroll to position [74, 0]
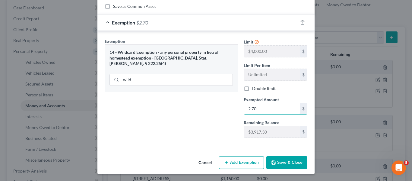
type input "2.70"
click at [289, 165] on button "Save & Close" at bounding box center [286, 162] width 41 height 13
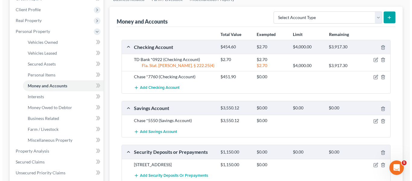
scroll to position [90, 0]
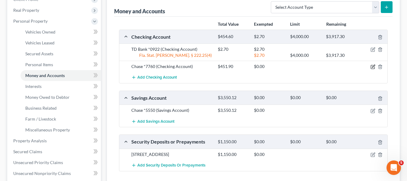
click at [374, 64] on icon "button" at bounding box center [373, 66] width 5 height 5
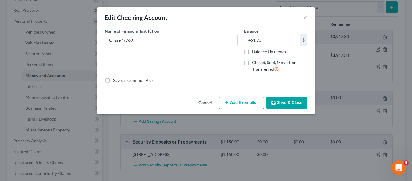
click at [233, 102] on button "Add Exemption" at bounding box center [241, 102] width 45 height 13
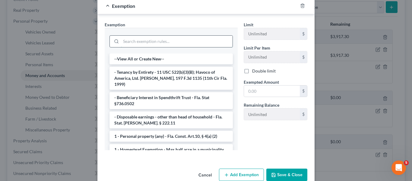
click at [147, 39] on input "search" at bounding box center [177, 41] width 112 height 11
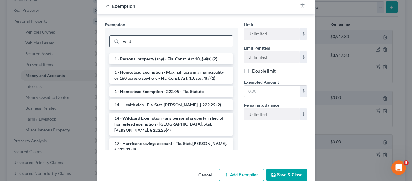
scroll to position [73, 0]
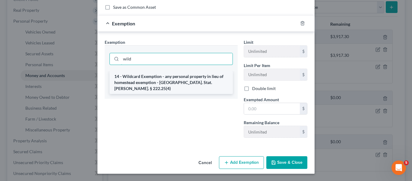
type input "wild"
click at [153, 76] on li "14 - Wildcard Exemption - any personal property in lieu of homestead exemption …" at bounding box center [170, 82] width 123 height 23
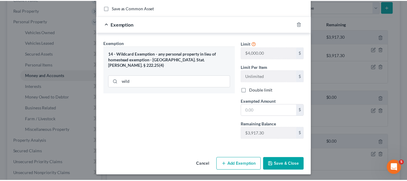
scroll to position [74, 0]
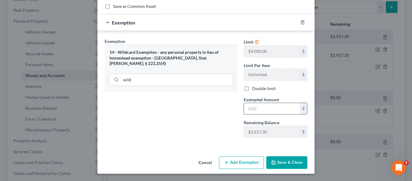
drag, startPoint x: 247, startPoint y: 112, endPoint x: 251, endPoint y: 113, distance: 3.5
click at [247, 112] on input "text" at bounding box center [272, 108] width 56 height 11
type input "451.90"
click at [281, 157] on button "Save & Close" at bounding box center [286, 162] width 41 height 13
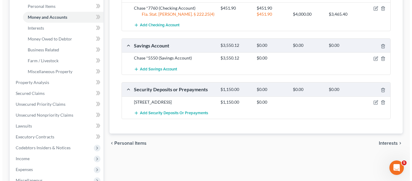
scroll to position [151, 0]
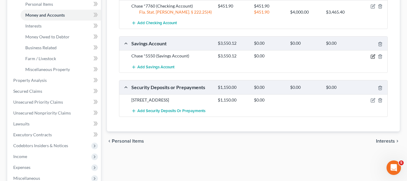
click at [372, 56] on icon "button" at bounding box center [373, 56] width 5 height 5
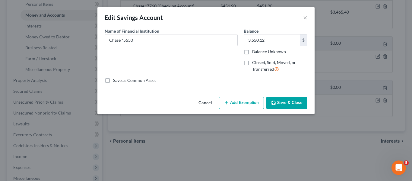
click at [248, 105] on button "Add Exemption" at bounding box center [241, 102] width 45 height 13
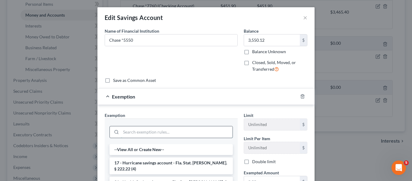
click at [151, 133] on input "search" at bounding box center [177, 131] width 112 height 11
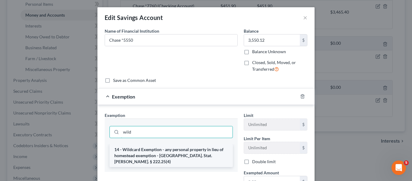
type input "wild"
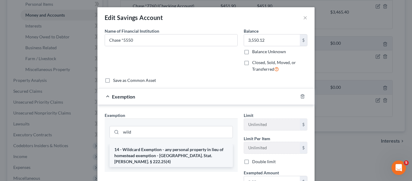
click at [155, 146] on li "14 - Wildcard Exemption - any personal property in lieu of homestead exemption …" at bounding box center [170, 155] width 123 height 23
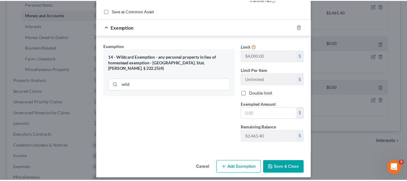
scroll to position [74, 0]
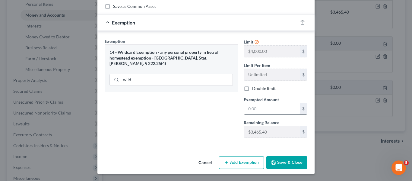
click at [270, 108] on input "text" at bounding box center [272, 108] width 56 height 11
type input "3"
type input "3,465.40"
click at [279, 163] on button "Save & Close" at bounding box center [286, 162] width 41 height 13
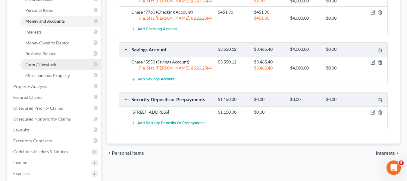
scroll to position [151, 0]
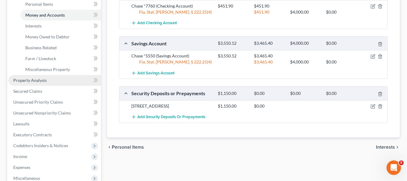
click at [41, 79] on span "Property Analysis" at bounding box center [29, 79] width 33 height 5
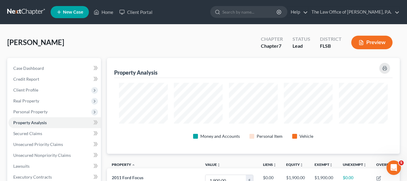
scroll to position [301366, 301168]
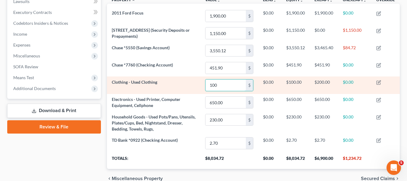
type input "100"
click at [165, 85] on td "Clothing - Used Clothing" at bounding box center [153, 84] width 93 height 17
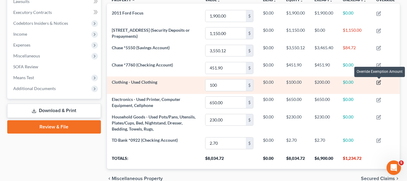
click at [379, 81] on icon "button" at bounding box center [379, 82] width 5 height 5
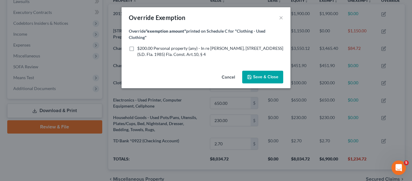
click at [227, 77] on button "Cancel" at bounding box center [228, 77] width 23 height 12
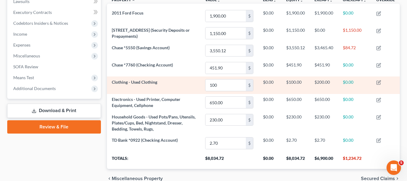
click at [144, 81] on span "Clothing - Used Clothing" at bounding box center [135, 81] width 46 height 5
click at [315, 81] on td "$200.00" at bounding box center [324, 84] width 28 height 17
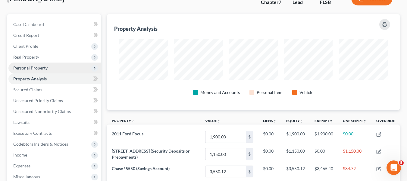
click at [43, 68] on span "Personal Property" at bounding box center [30, 67] width 34 height 5
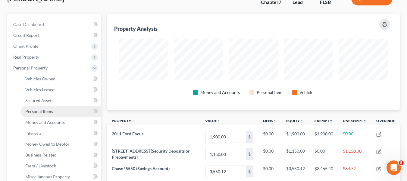
click at [50, 110] on span "Personal Items" at bounding box center [39, 111] width 28 height 5
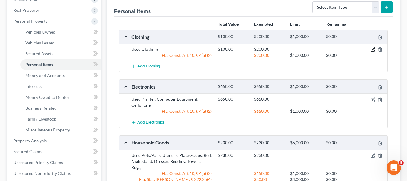
click at [373, 48] on icon "button" at bounding box center [373, 50] width 4 height 4
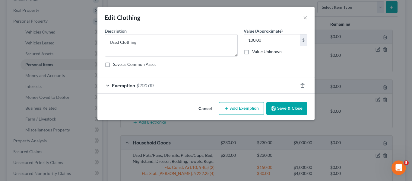
click at [286, 104] on button "Save & Close" at bounding box center [286, 108] width 41 height 13
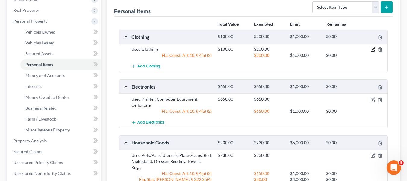
click at [372, 49] on div at bounding box center [373, 49] width 29 height 6
click at [372, 49] on icon "button" at bounding box center [373, 49] width 5 height 5
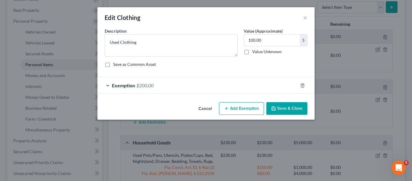
click at [242, 106] on button "Add Exemption" at bounding box center [241, 108] width 45 height 13
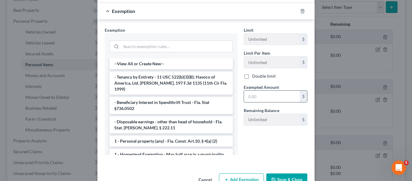
click at [265, 95] on input "text" at bounding box center [272, 95] width 56 height 11
click at [162, 135] on li "1 - Personal property (any) - Fla. Const. Art.10, § 4(a) (2)" at bounding box center [170, 140] width 123 height 11
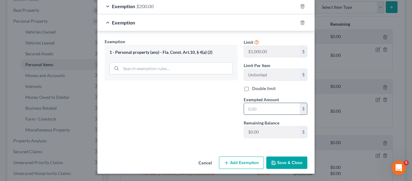
click at [263, 111] on input "text" at bounding box center [272, 108] width 56 height 11
type input "100"
click at [282, 160] on button "Save & Close" at bounding box center [286, 162] width 41 height 13
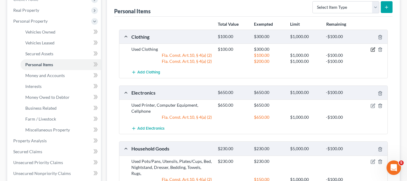
click at [374, 49] on icon "button" at bounding box center [373, 49] width 5 height 5
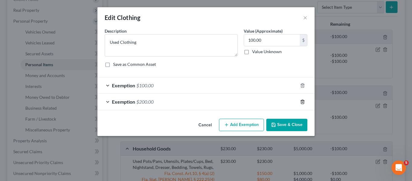
click at [303, 102] on line "button" at bounding box center [303, 101] width 0 height 1
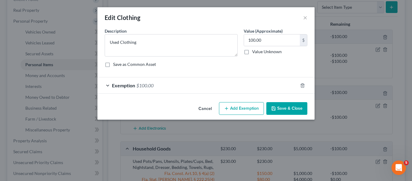
click at [296, 109] on button "Save & Close" at bounding box center [286, 108] width 41 height 13
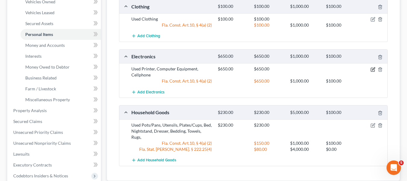
click at [374, 68] on icon "button" at bounding box center [373, 69] width 5 height 5
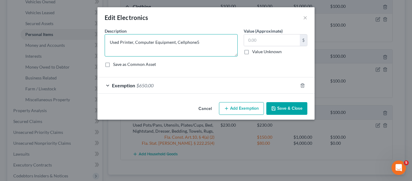
type textarea "Used Printer, Computer Equipment, Cellphone"
click at [256, 39] on input "text" at bounding box center [272, 39] width 56 height 11
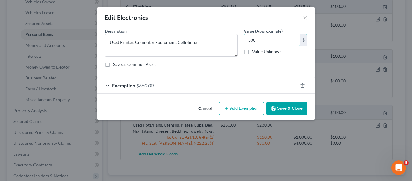
type input "500"
click at [253, 66] on div "Save as Common Asset" at bounding box center [206, 64] width 203 height 6
click at [304, 86] on icon "button" at bounding box center [302, 85] width 3 height 4
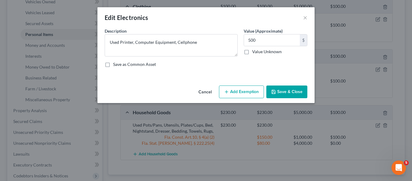
click at [254, 92] on button "Add Exemption" at bounding box center [241, 91] width 45 height 13
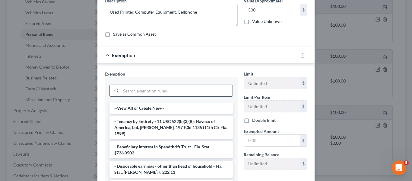
click at [146, 90] on input "search" at bounding box center [177, 90] width 112 height 11
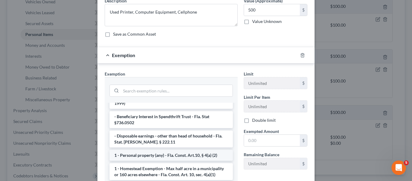
click at [158, 150] on li "1 - Personal property (any) - Fla. Const. Art.10, § 4(a) (2)" at bounding box center [170, 155] width 123 height 11
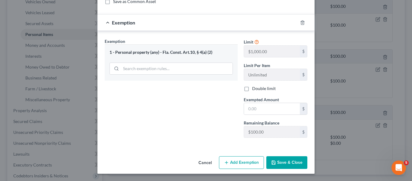
click at [279, 160] on button "Save & Close" at bounding box center [286, 162] width 41 height 13
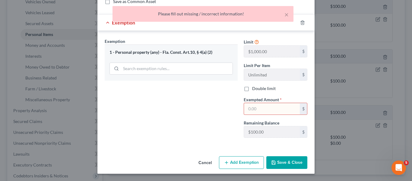
click at [273, 110] on input "text" at bounding box center [272, 108] width 56 height 11
type input "500"
drag, startPoint x: 219, startPoint y: 119, endPoint x: 302, endPoint y: 164, distance: 94.6
click at [219, 119] on div "Exemption Set must be selected for CA. Exemption * 1 - Personal property (any) …" at bounding box center [171, 90] width 139 height 104
click at [288, 163] on button "Save & Close" at bounding box center [286, 162] width 41 height 13
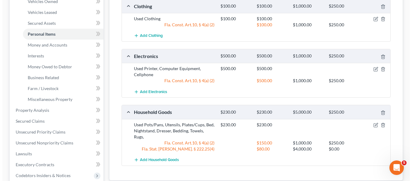
scroll to position [151, 0]
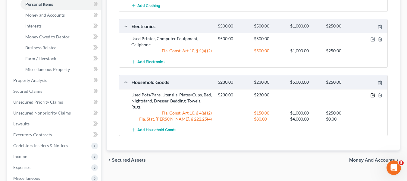
click at [374, 95] on icon "button" at bounding box center [373, 95] width 5 height 5
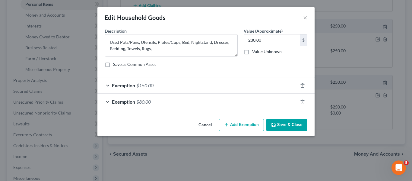
click at [202, 101] on div "Exemption $80.00" at bounding box center [197, 101] width 200 height 16
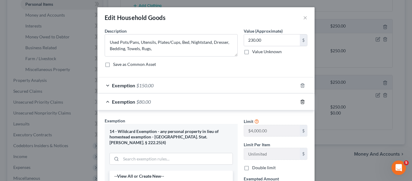
click at [301, 101] on icon "button" at bounding box center [302, 101] width 5 height 5
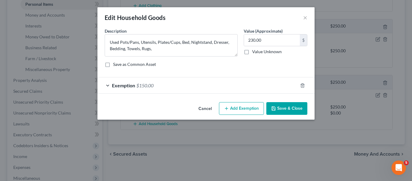
click at [300, 86] on div at bounding box center [306, 85] width 17 height 10
click at [301, 85] on icon "button" at bounding box center [302, 85] width 5 height 5
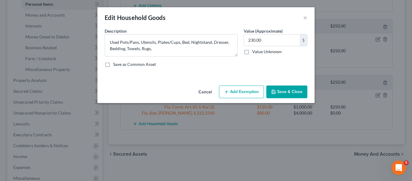
click at [246, 91] on button "Add Exemption" at bounding box center [241, 91] width 45 height 13
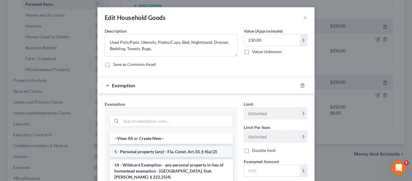
click at [167, 154] on li "1 - Personal property (any) - Fla. Const. Art.10, § 4(a) (2)" at bounding box center [170, 151] width 123 height 11
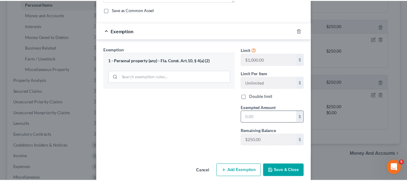
scroll to position [63, 0]
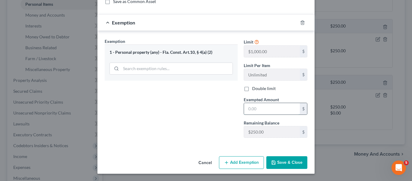
click at [267, 112] on input "text" at bounding box center [272, 108] width 56 height 11
type input "230"
click at [282, 160] on button "Save & Close" at bounding box center [286, 162] width 41 height 13
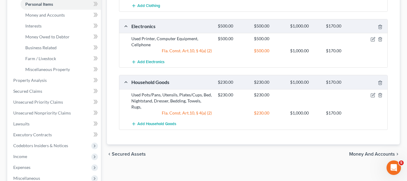
click at [367, 151] on span "Money and Accounts" at bounding box center [372, 153] width 46 height 5
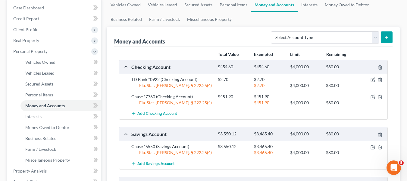
scroll to position [90, 0]
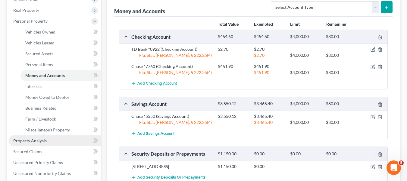
click at [50, 143] on link "Property Analysis" at bounding box center [54, 140] width 93 height 11
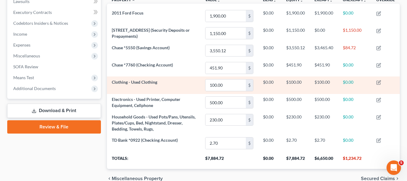
scroll to position [194, 0]
